Goal: Task Accomplishment & Management: Manage account settings

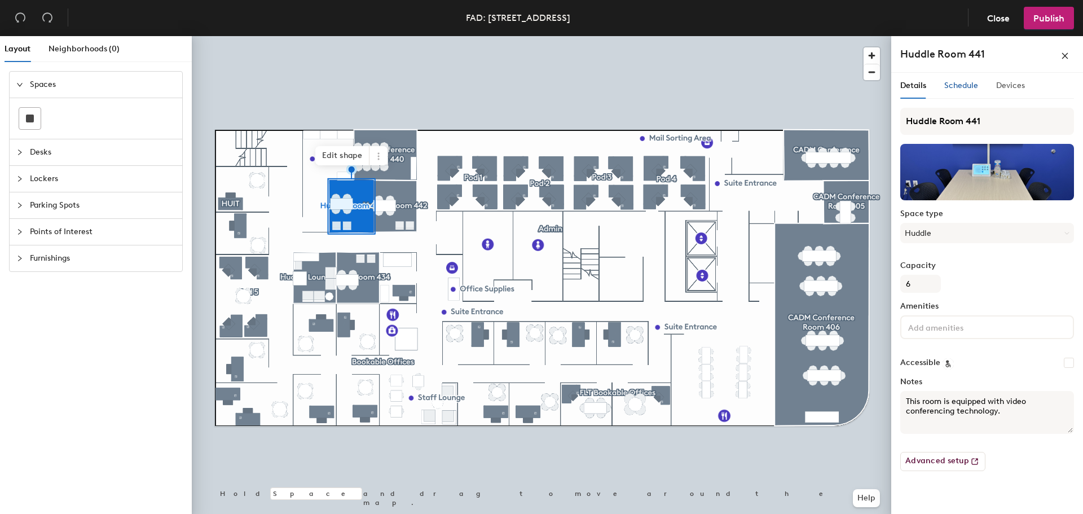
click at [961, 84] on span "Schedule" at bounding box center [961, 86] width 34 height 10
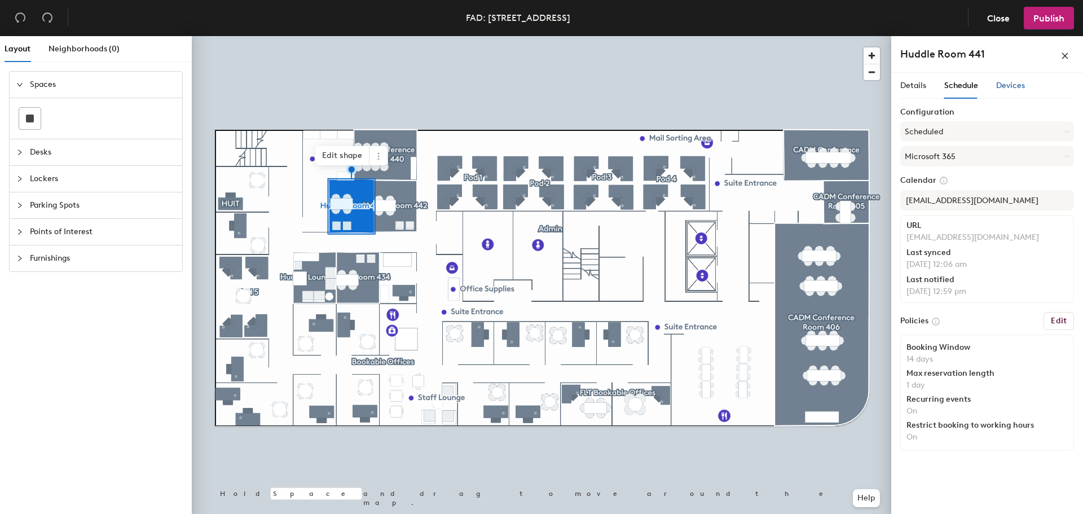
click at [1013, 86] on span "Devices" at bounding box center [1010, 86] width 29 height 10
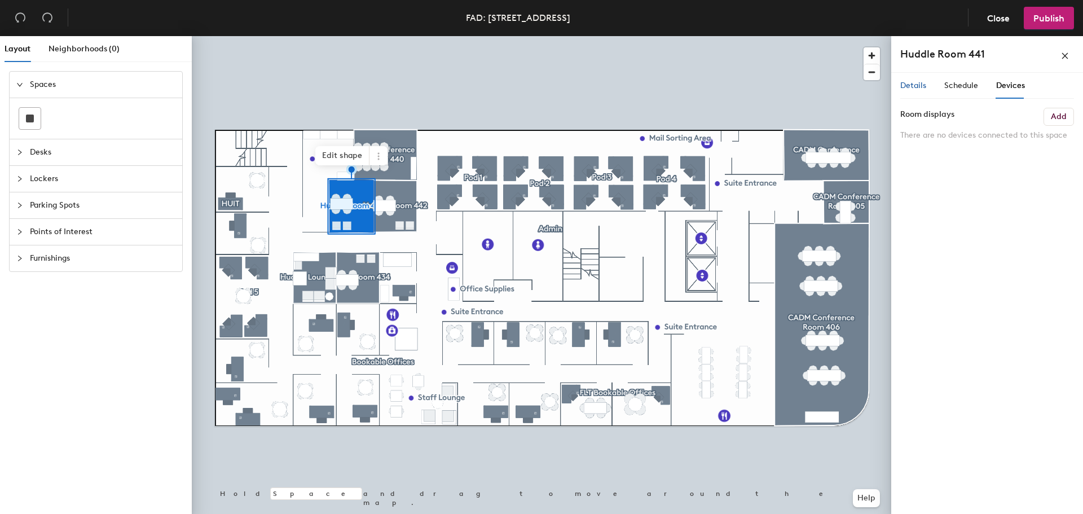
click at [924, 85] on span "Details" at bounding box center [913, 86] width 26 height 10
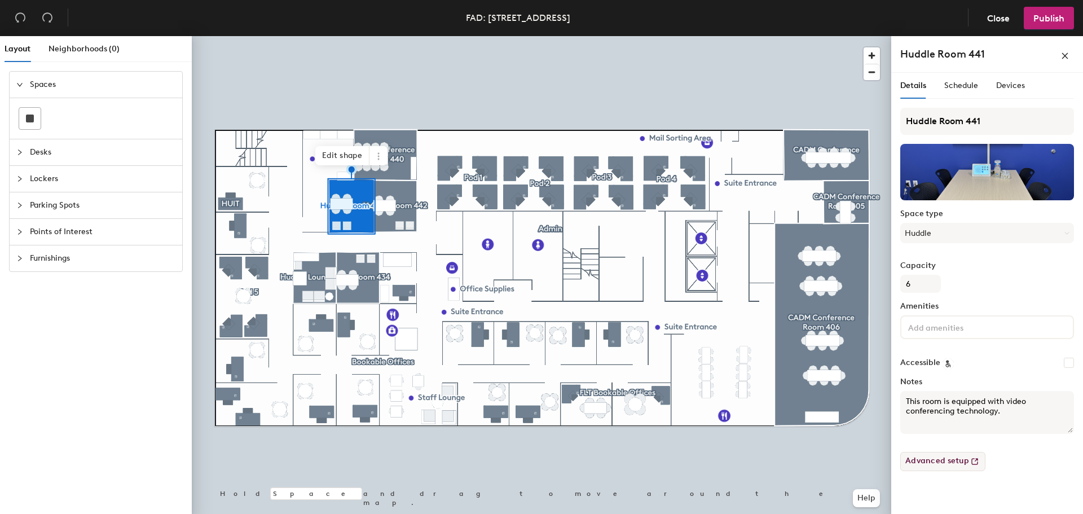
click at [952, 463] on button "Advanced setup" at bounding box center [942, 461] width 85 height 19
click at [377, 156] on icon at bounding box center [378, 156] width 9 height 9
click at [963, 85] on span "Schedule" at bounding box center [961, 86] width 34 height 10
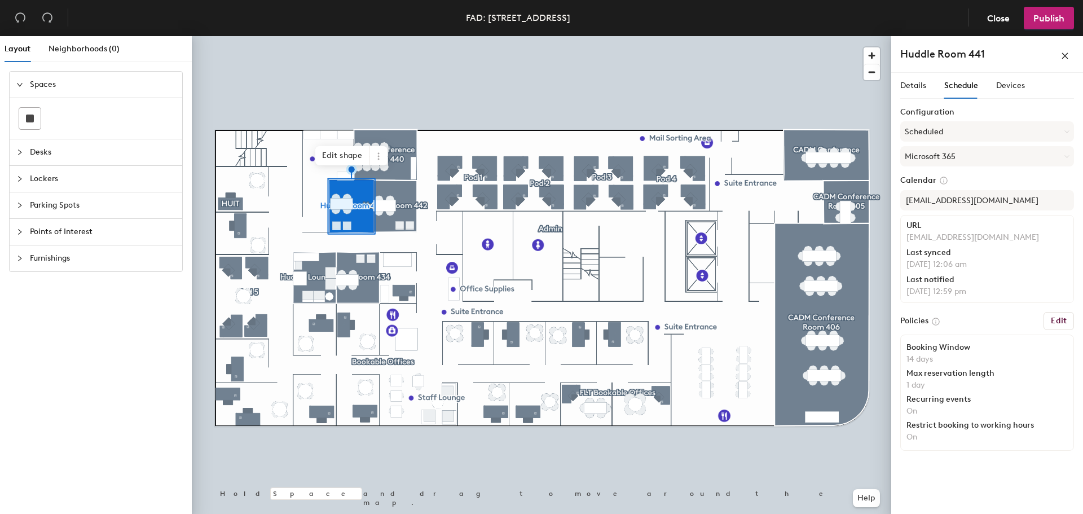
click at [1055, 324] on h6 "Edit" at bounding box center [1058, 320] width 16 height 9
click at [1056, 323] on h6 "Edit" at bounding box center [1058, 320] width 16 height 9
click at [1067, 319] on button "Edit" at bounding box center [1058, 321] width 30 height 18
click at [996, 323] on div "Policies Edit" at bounding box center [987, 321] width 174 height 18
click at [1050, 316] on button "Edit" at bounding box center [1058, 321] width 30 height 18
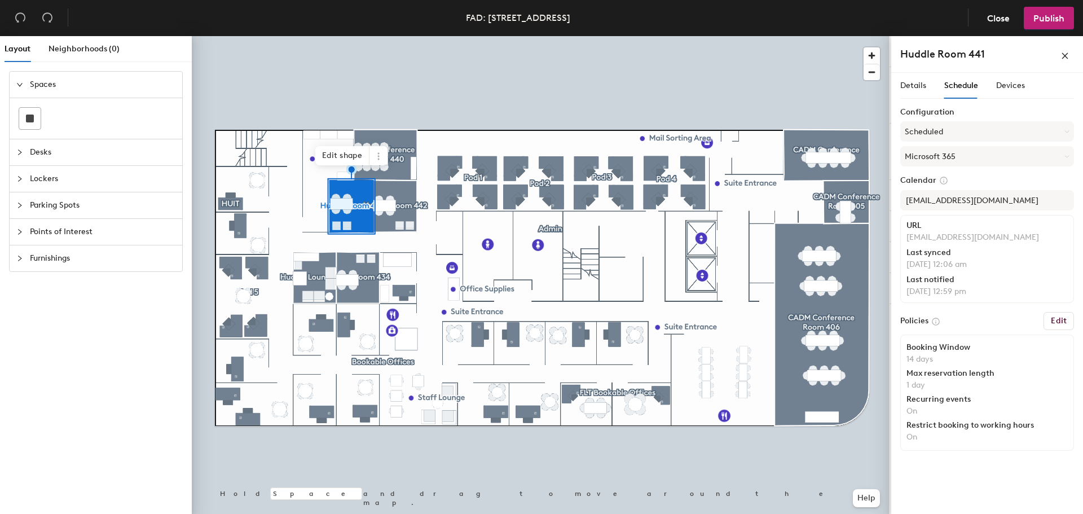
click at [1060, 310] on div "Configuration Scheduled Microsoft 365 Calendar [EMAIL_ADDRESS][DOMAIN_NAME] URL…" at bounding box center [987, 281] width 174 height 347
click at [1061, 321] on h6 "Edit" at bounding box center [1058, 320] width 16 height 9
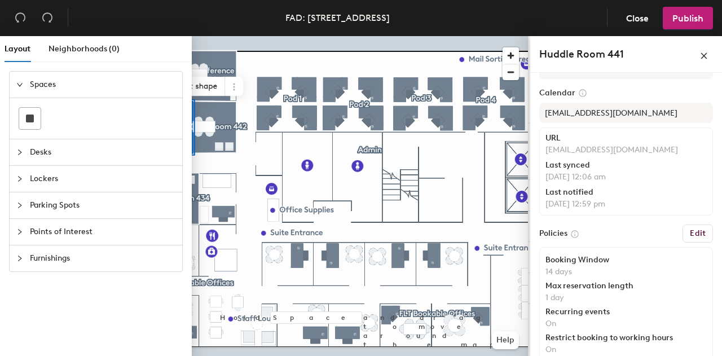
scroll to position [103, 0]
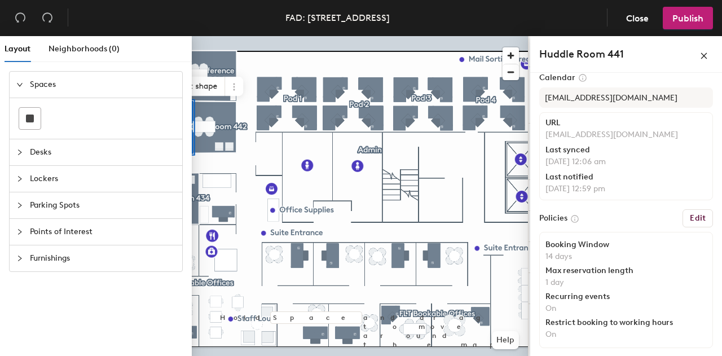
click at [690, 214] on h6 "Edit" at bounding box center [698, 218] width 16 height 9
click at [643, 21] on span "Close" at bounding box center [637, 18] width 23 height 11
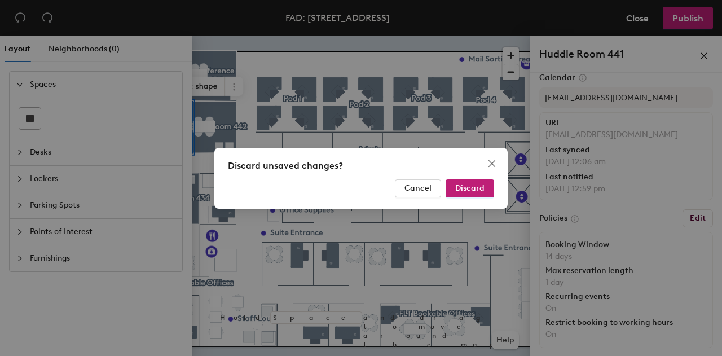
click at [470, 189] on span "Discard" at bounding box center [469, 188] width 29 height 10
